Goal: Task Accomplishment & Management: Use online tool/utility

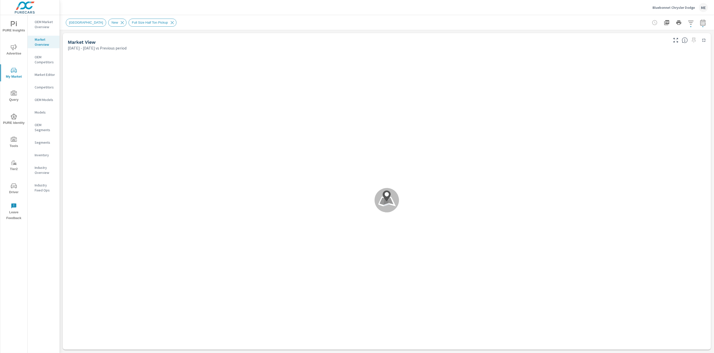
scroll to position [19, 0]
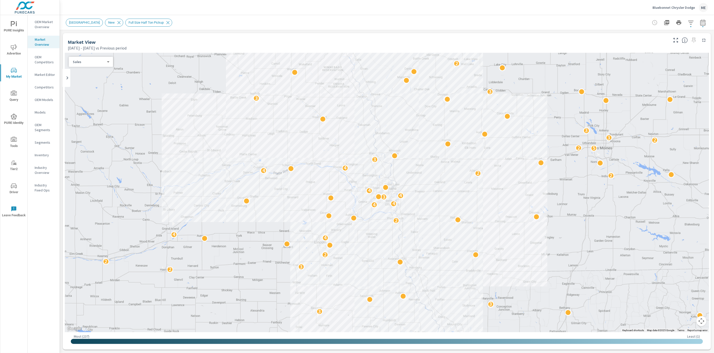
scroll to position [19, 0]
click at [706, 21] on button "button" at bounding box center [703, 23] width 10 height 10
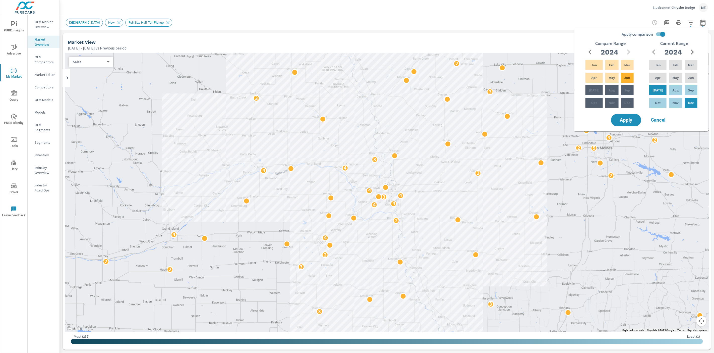
drag, startPoint x: 663, startPoint y: 34, endPoint x: 667, endPoint y: 35, distance: 4.8
click at [665, 34] on input "Apply comparison" at bounding box center [662, 34] width 29 height 10
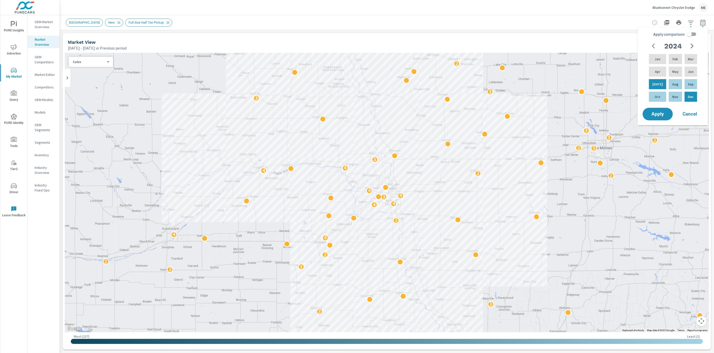
click at [692, 46] on icon "button" at bounding box center [692, 46] width 6 height 6
click at [669, 71] on div "May" at bounding box center [675, 72] width 15 height 12
click at [656, 82] on p "[DATE]" at bounding box center [657, 84] width 11 height 5
click at [691, 34] on input "Apply comparison" at bounding box center [689, 34] width 29 height 10
checkbox input "true"
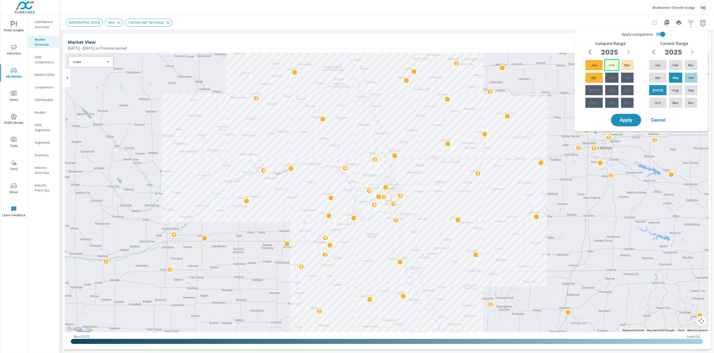
click at [610, 65] on p "Feb" at bounding box center [612, 64] width 6 height 5
click at [594, 77] on p "Apr" at bounding box center [593, 77] width 5 height 5
click at [633, 118] on span "Apply" at bounding box center [626, 120] width 21 height 5
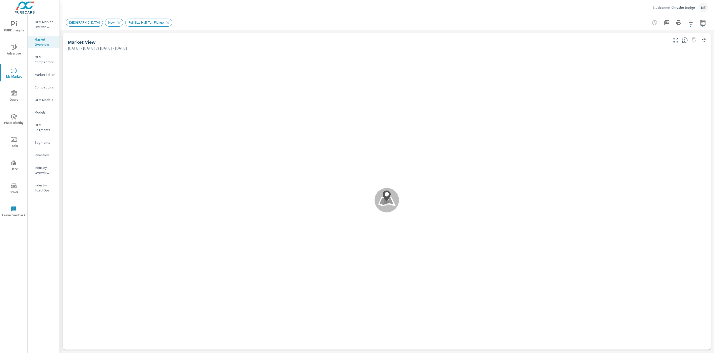
scroll to position [19, 0]
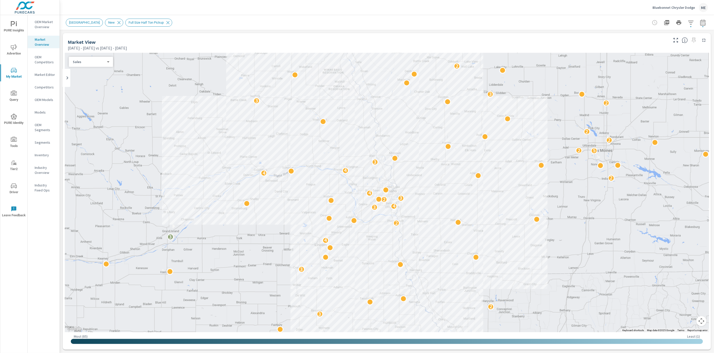
click at [343, 20] on div "OMAHA New Full Size Half Ton Pickup" at bounding box center [352, 23] width 572 height 8
click at [343, 23] on div "OMAHA New Full Size Half Ton Pickup" at bounding box center [352, 23] width 572 height 8
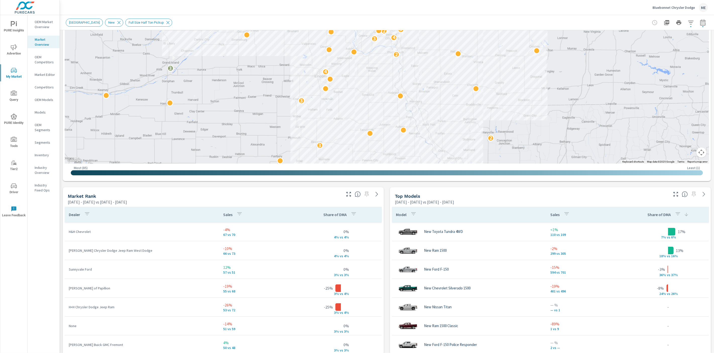
click at [385, 319] on div "Market View [DATE] - [DATE] vs [DATE] - [DATE] ← Move left → Move right ↑ Move …" at bounding box center [387, 265] width 654 height 806
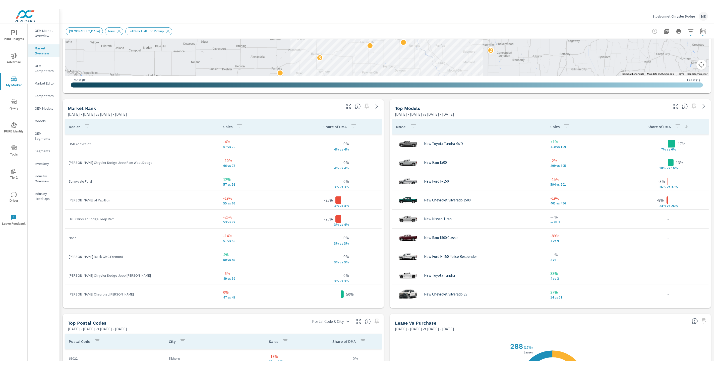
scroll to position [270, 0]
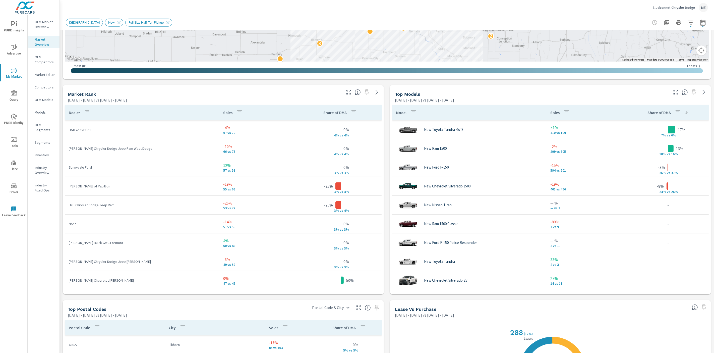
click at [386, 322] on div "Market View [DATE] - [DATE] vs [DATE] - [DATE] ← Move left → Move right ↑ Move …" at bounding box center [387, 163] width 654 height 806
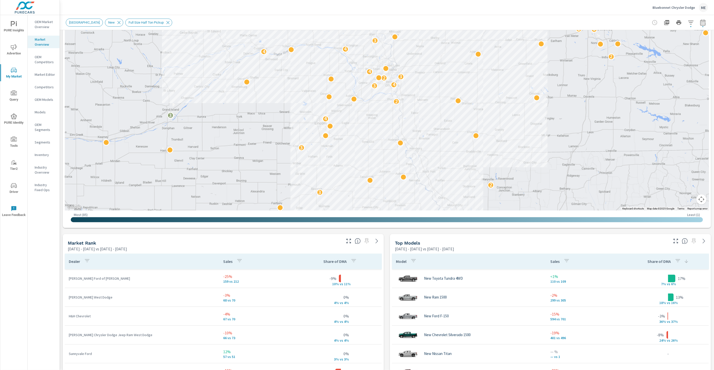
scroll to position [121, 0]
click at [386, 313] on div "Market View [DATE] - [DATE] vs [DATE] - [DATE] ← Move left → Move right ↑ Move …" at bounding box center [387, 312] width 654 height 806
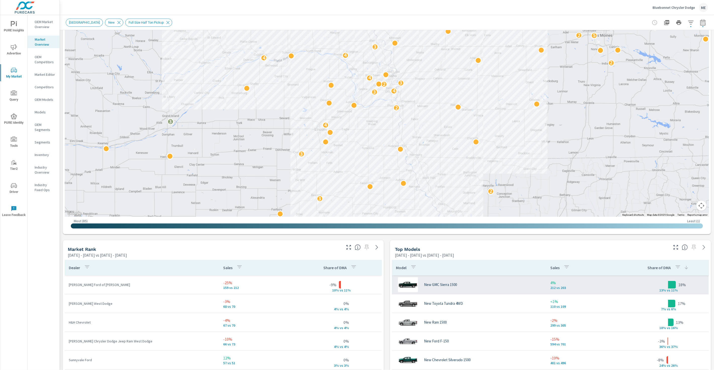
scroll to position [114, 0]
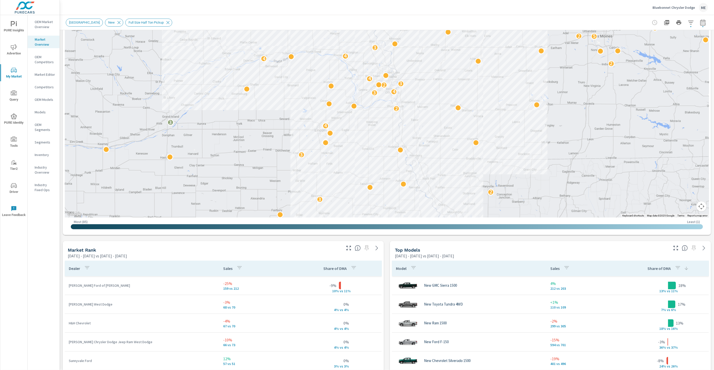
click at [387, 284] on div "Market View [DATE] - [DATE] vs [DATE] - [DATE] ← Move left → Move right ↑ Move …" at bounding box center [387, 319] width 654 height 806
